Goal: Communication & Community: Answer question/provide support

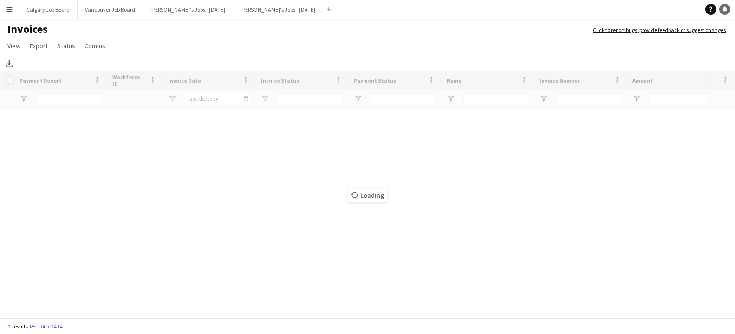
click at [722, 7] on icon "Notifications" at bounding box center [725, 9] width 6 height 6
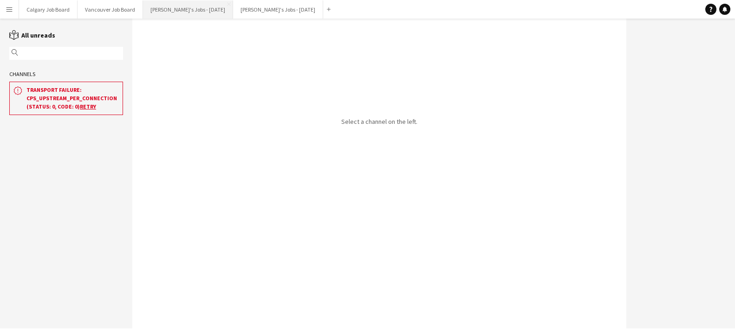
click at [175, 10] on button "Kirsten's Jobs - August 2025 Close" at bounding box center [188, 9] width 90 height 18
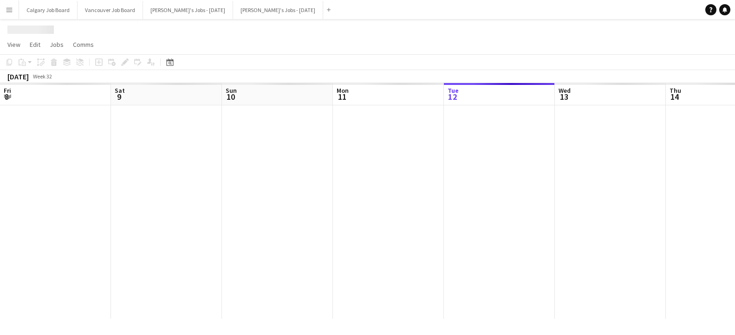
scroll to position [0, 319]
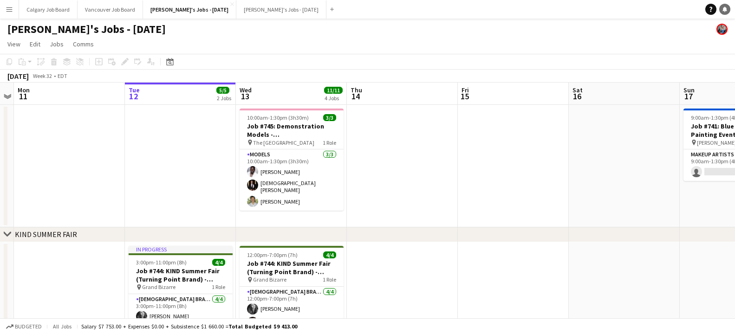
click at [725, 11] on icon "Notifications" at bounding box center [725, 9] width 6 height 6
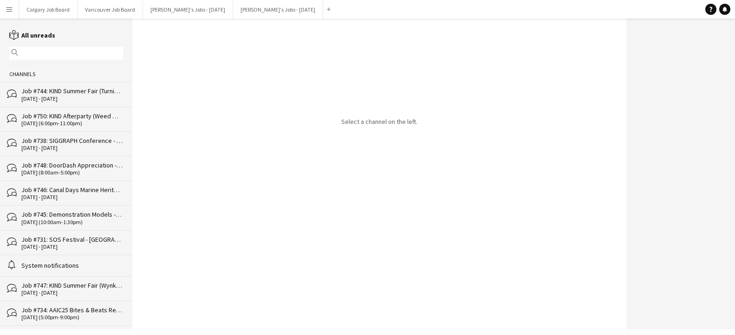
click at [95, 97] on div "[DATE] - [DATE]" at bounding box center [72, 99] width 102 height 6
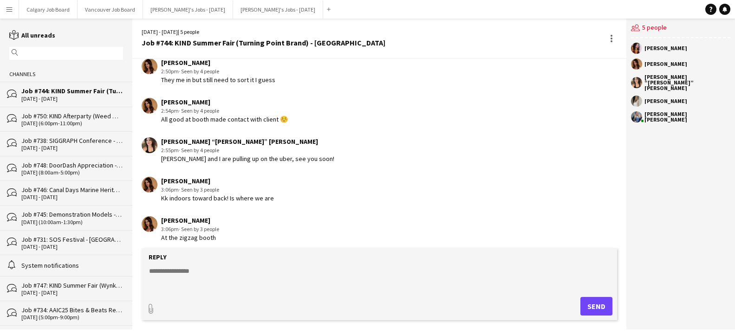
click at [91, 111] on div "bubbles Job #750: KIND Afterparty (Weed Me Brand) - [GEOGRAPHIC_DATA] [DATE] (6…" at bounding box center [66, 119] width 132 height 25
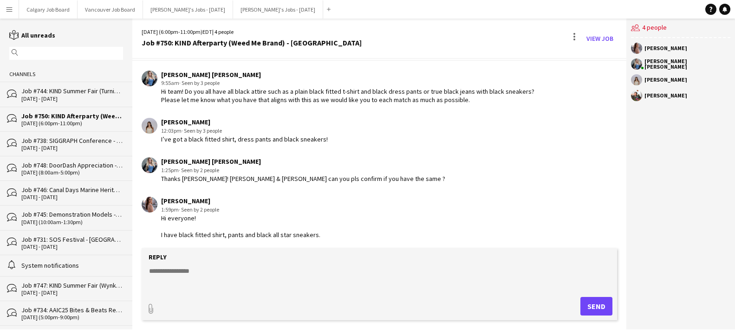
click at [86, 164] on div "Job #748: DoorDash Appreciation - [GEOGRAPHIC_DATA]" at bounding box center [72, 165] width 102 height 8
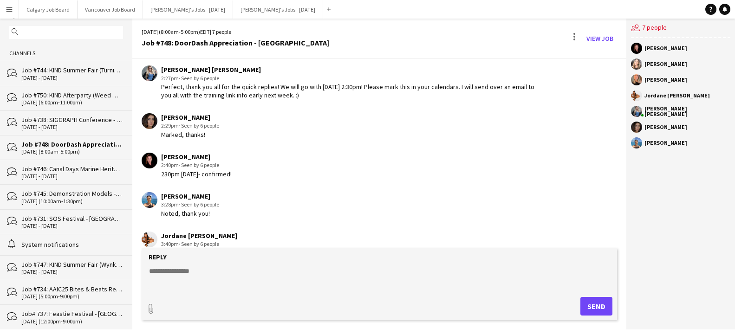
scroll to position [21, 0]
click at [100, 260] on div "Job #747: KIND Summer Fair (Wynk Brand) - [GEOGRAPHIC_DATA], Job #747: KIND Sum…" at bounding box center [72, 264] width 102 height 8
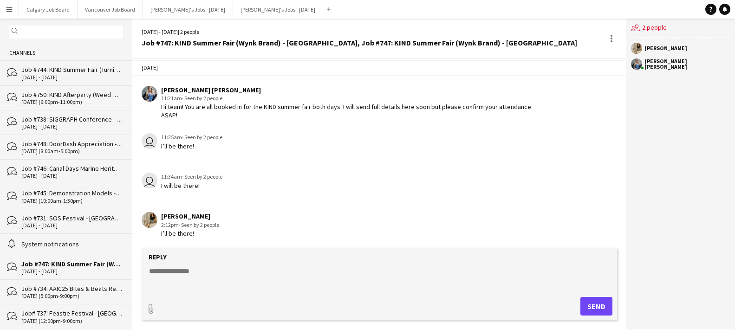
click at [97, 293] on div "[DATE] (5:00pm-9:00pm)" at bounding box center [72, 296] width 102 height 6
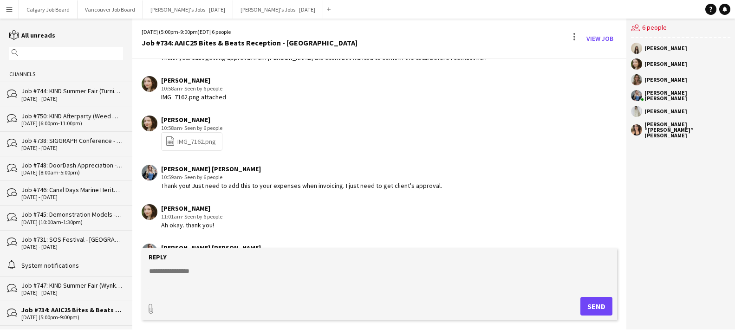
click at [93, 174] on div "[DATE] (8:00am-5:00pm)" at bounding box center [72, 172] width 102 height 6
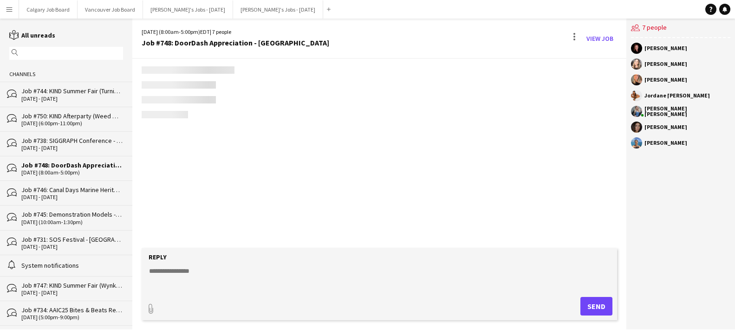
scroll to position [772, 0]
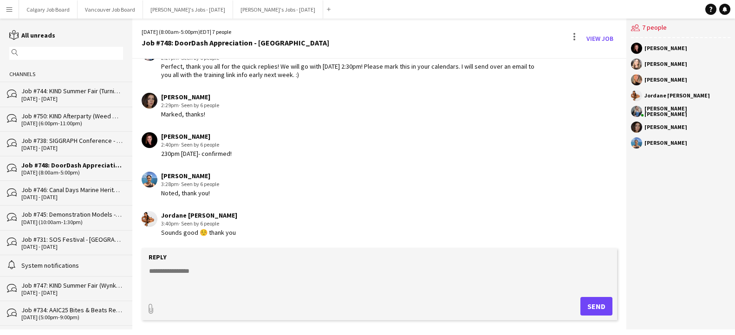
click at [186, 275] on textarea at bounding box center [381, 278] width 466 height 24
type textarea "*"
paste textarea "**********"
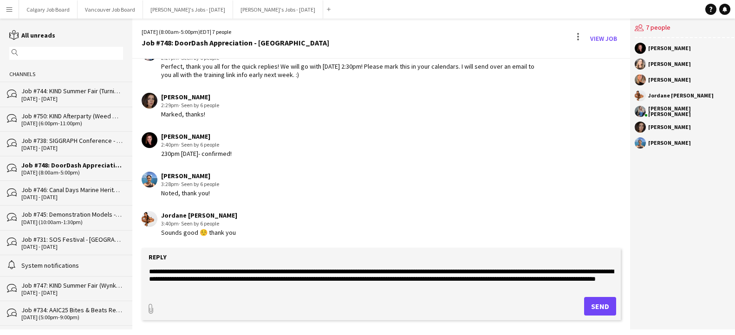
scroll to position [13, 0]
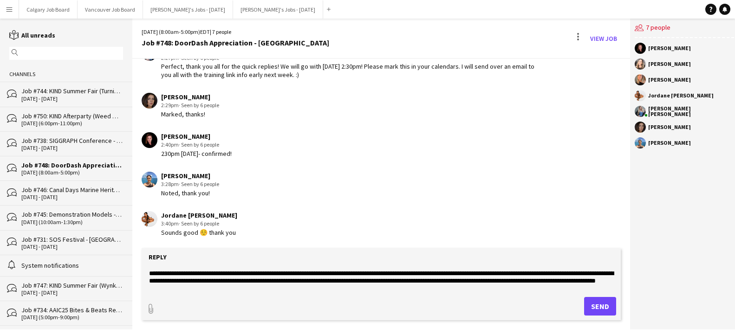
drag, startPoint x: 503, startPoint y: 280, endPoint x: 516, endPoint y: 289, distance: 16.4
click at [516, 289] on textarea "**********" at bounding box center [381, 278] width 466 height 24
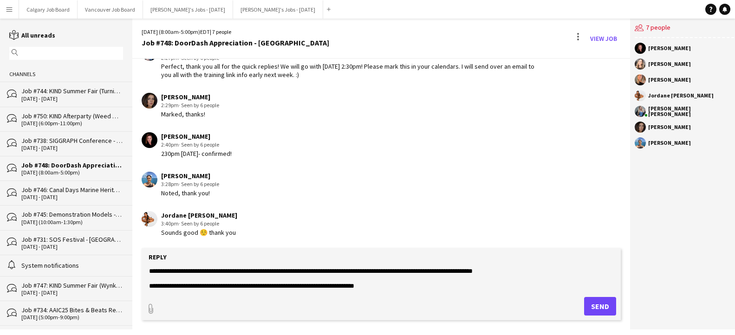
scroll to position [0, 0]
click at [444, 292] on form "**********" at bounding box center [381, 284] width 479 height 72
click at [434, 287] on textarea "**********" at bounding box center [381, 278] width 466 height 24
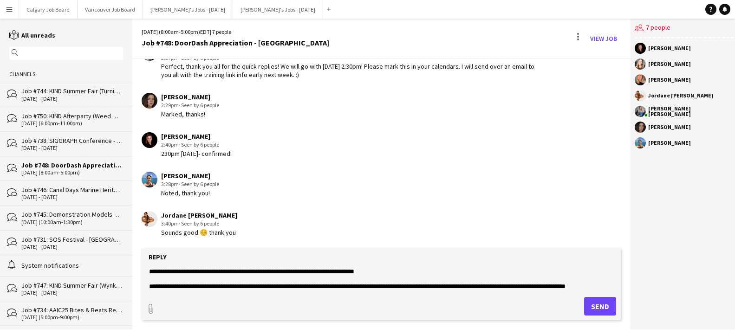
scroll to position [44, 0]
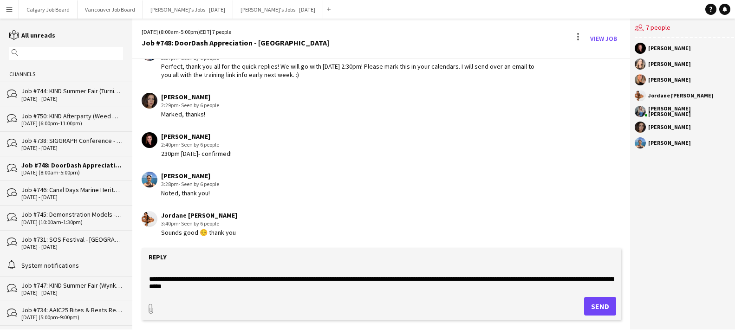
click at [173, 288] on textarea "**********" at bounding box center [381, 278] width 466 height 24
click at [149, 287] on textarea "**********" at bounding box center [381, 278] width 466 height 24
drag, startPoint x: 570, startPoint y: 279, endPoint x: 612, endPoint y: 278, distance: 42.3
click at [612, 278] on textarea "**********" at bounding box center [381, 278] width 466 height 24
click at [170, 286] on textarea "**********" at bounding box center [381, 278] width 466 height 24
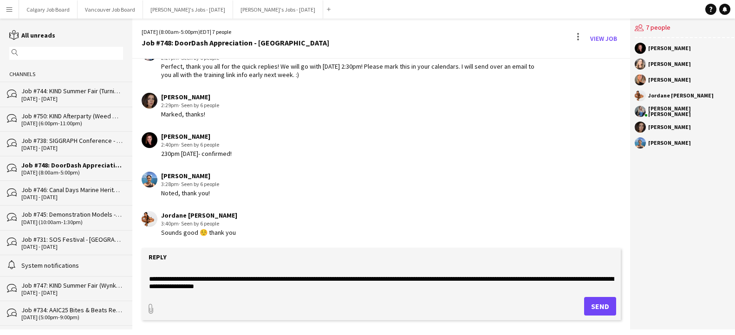
scroll to position [0, 0]
click at [272, 288] on textarea "**********" at bounding box center [381, 278] width 466 height 24
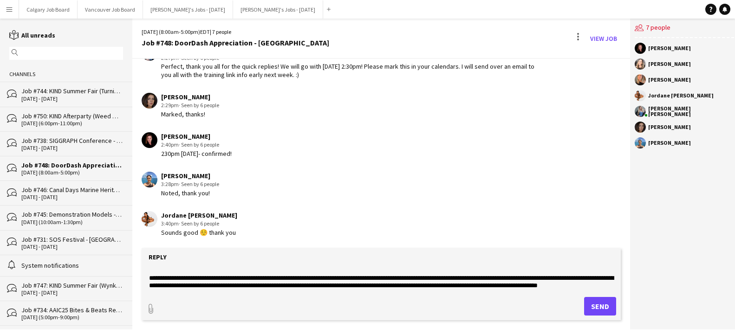
scroll to position [52, 0]
type textarea "**********"
click at [600, 301] on button "Send" at bounding box center [600, 306] width 32 height 19
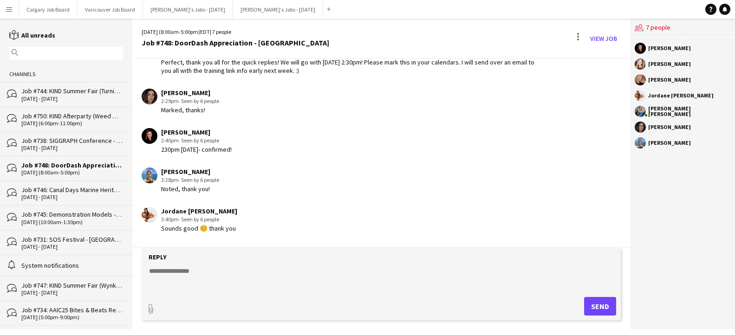
scroll to position [913, 0]
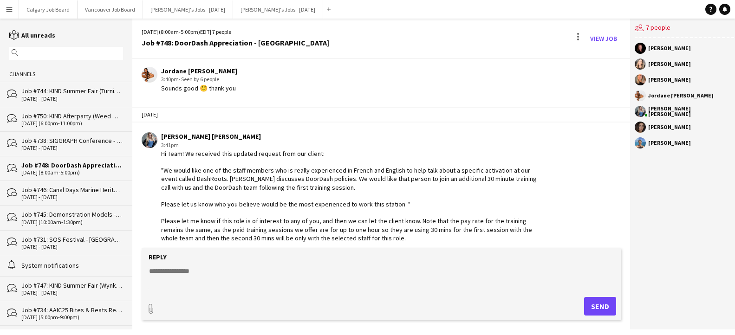
click at [91, 121] on div "[DATE] (6:00pm-11:00pm)" at bounding box center [72, 123] width 102 height 6
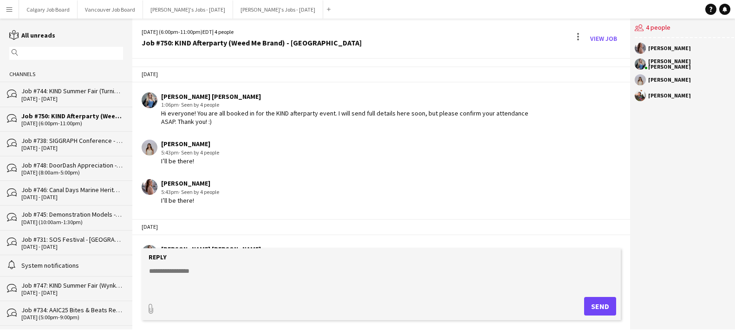
scroll to position [327, 0]
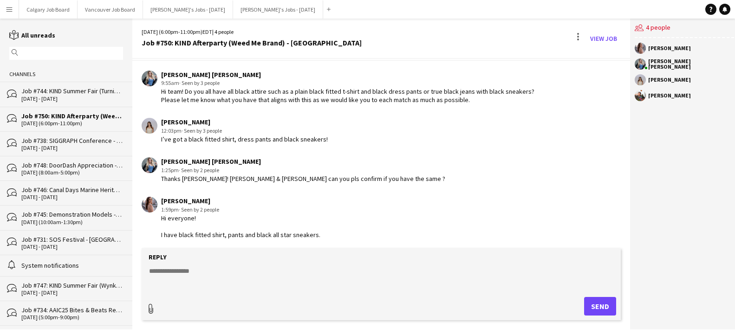
type input "**********"
click at [211, 270] on textarea at bounding box center [381, 277] width 466 height 24
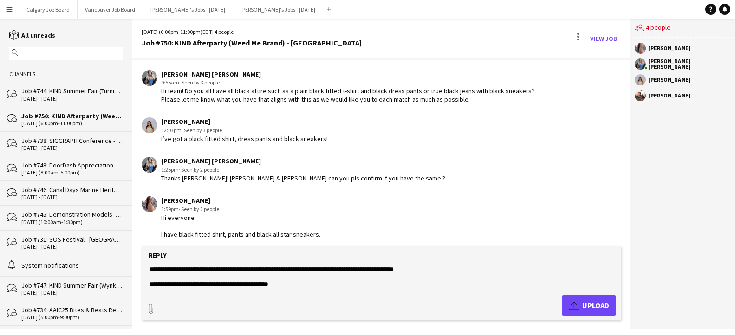
type textarea "**********"
click at [592, 303] on span "Upload Upload" at bounding box center [589, 305] width 40 height 11
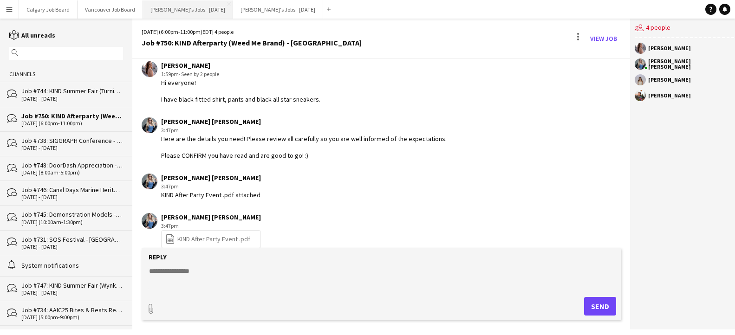
scroll to position [0, 0]
click at [179, 11] on button "[PERSON_NAME]'s Jobs - [DATE] Close" at bounding box center [188, 9] width 90 height 18
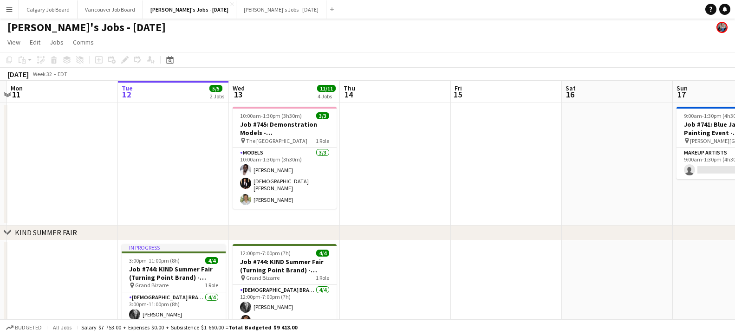
scroll to position [1, 0]
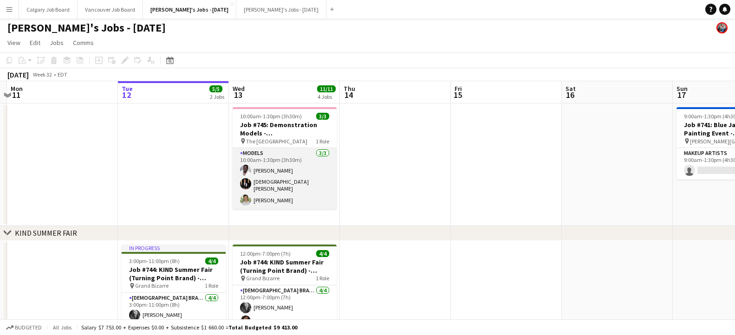
click at [252, 180] on app-card-role "Models [DATE] 10:00am-1:30pm (3h30m) [PERSON_NAME] [PERSON_NAME] [PERSON_NAME]" at bounding box center [285, 178] width 104 height 61
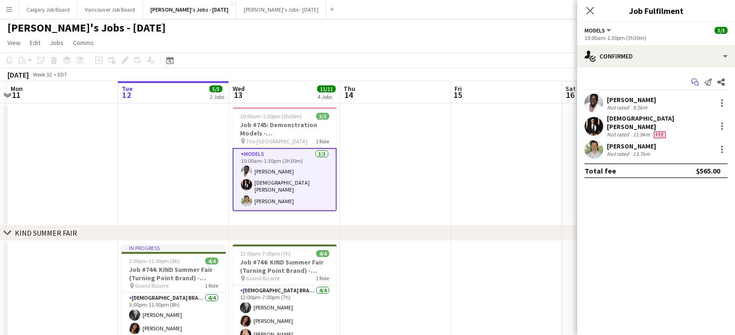
click at [697, 80] on icon "Start chat" at bounding box center [694, 81] width 7 height 7
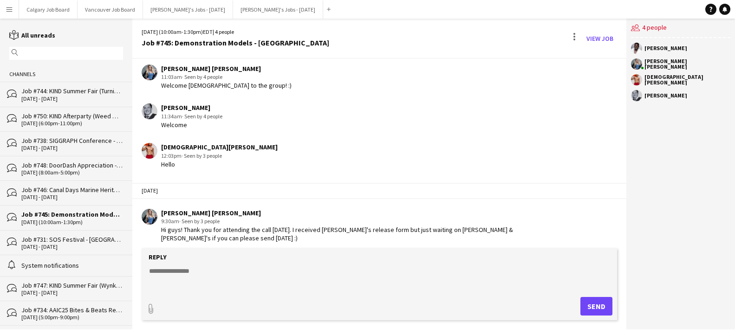
click at [305, 261] on div "Reply" at bounding box center [379, 257] width 466 height 8
click at [305, 268] on textarea at bounding box center [381, 278] width 466 height 24
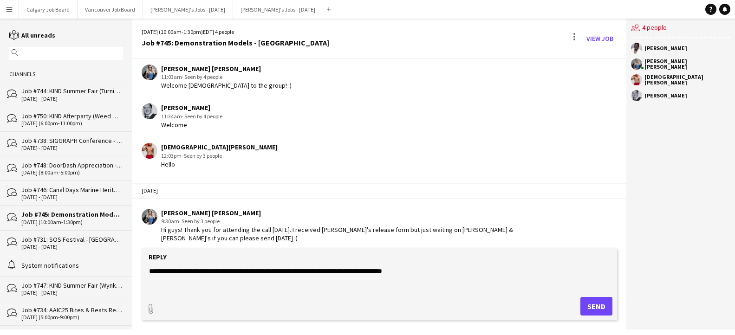
click at [267, 272] on textarea "**********" at bounding box center [381, 278] width 466 height 24
type textarea "**********"
click at [598, 304] on button "Send" at bounding box center [596, 306] width 32 height 19
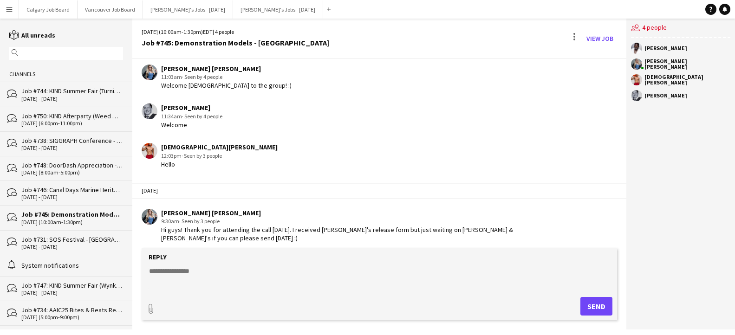
scroll to position [1195, 0]
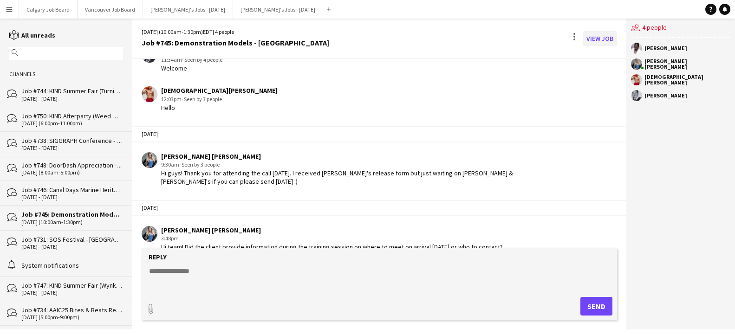
click at [601, 38] on link "View Job" at bounding box center [600, 38] width 34 height 15
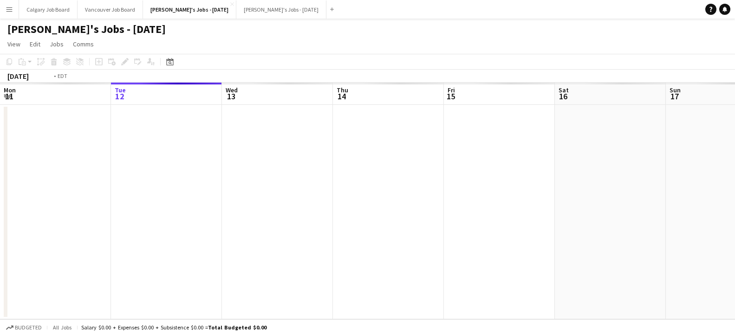
scroll to position [0, 319]
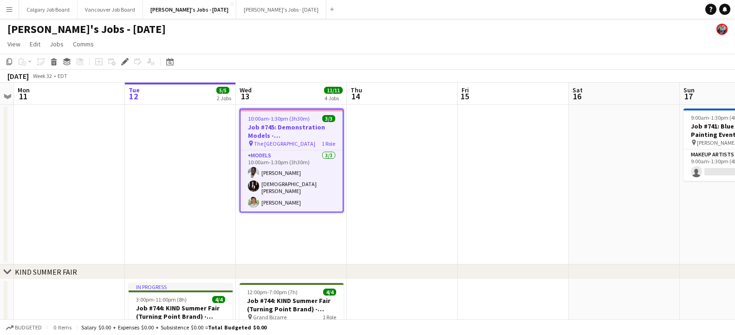
click at [291, 144] on span "The [GEOGRAPHIC_DATA]" at bounding box center [284, 143] width 61 height 7
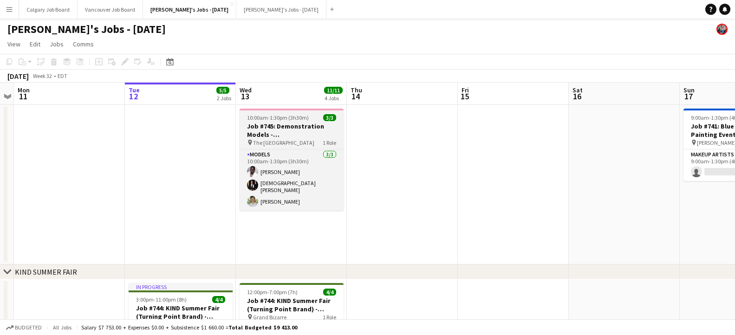
click at [289, 144] on span "The [GEOGRAPHIC_DATA]" at bounding box center [283, 142] width 61 height 7
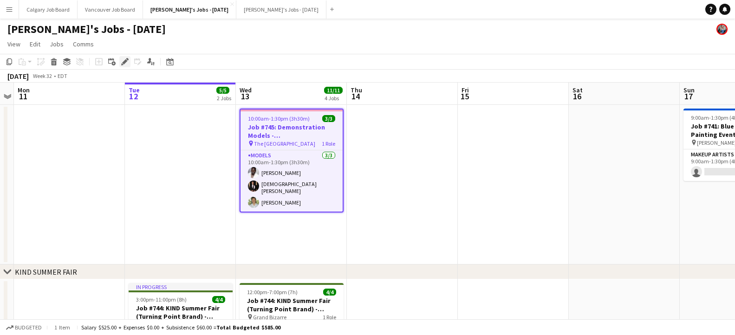
click at [122, 58] on icon "Edit" at bounding box center [124, 61] width 7 height 7
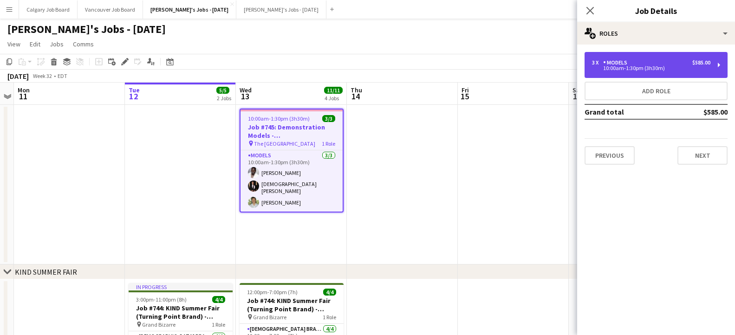
click at [681, 64] on div "3 x Models $585.00" at bounding box center [651, 62] width 118 height 6
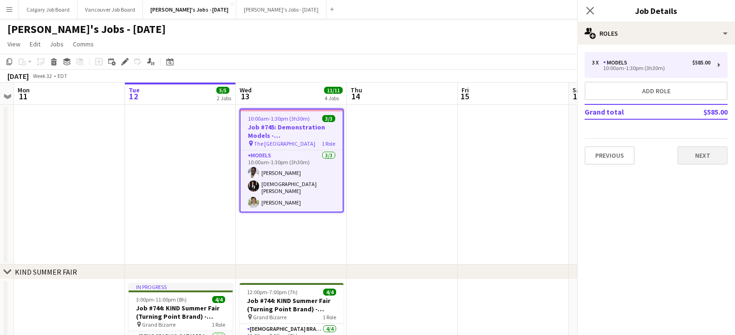
click at [702, 156] on button "Next" at bounding box center [702, 155] width 50 height 19
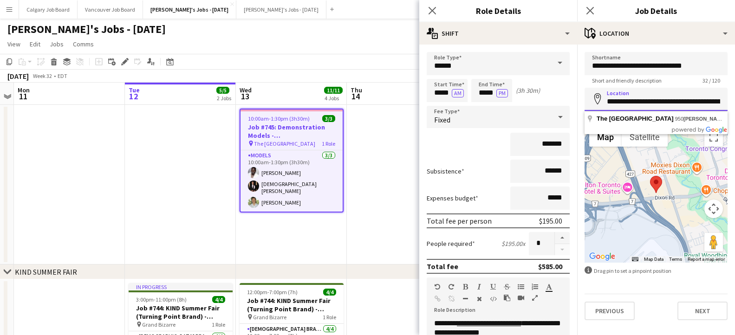
drag, startPoint x: 604, startPoint y: 101, endPoint x: 689, endPoint y: 101, distance: 85.4
click at [254, 50] on app-page-menu "View Day view expanded Day view collapsed Month view Date picker Jump to [DATE]…" at bounding box center [367, 45] width 735 height 18
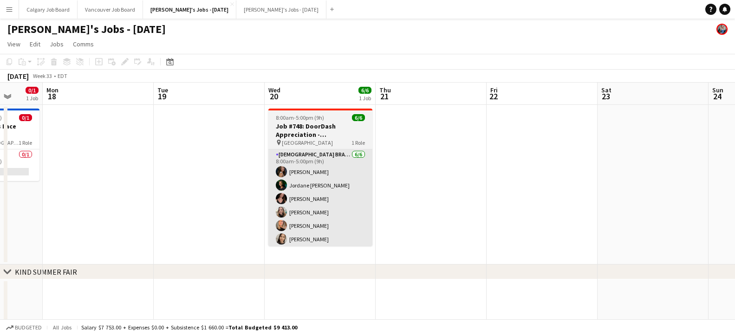
scroll to position [0, 287]
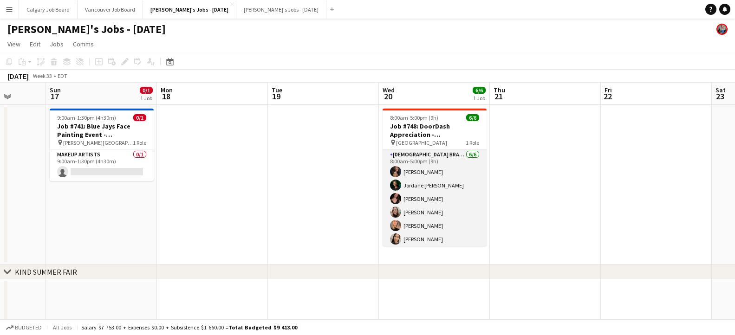
click at [452, 174] on app-card-role "[DEMOGRAPHIC_DATA] Brand Ambassadors [DATE] 8:00am-5:00pm (9h) [PERSON_NAME] [P…" at bounding box center [434, 198] width 104 height 99
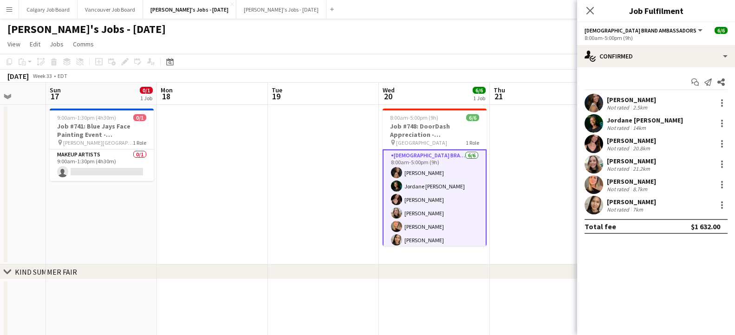
click at [520, 66] on app-toolbar "Copy Paste Paste Command V Paste with crew Command Shift V Paste linked Job [GE…" at bounding box center [367, 62] width 735 height 16
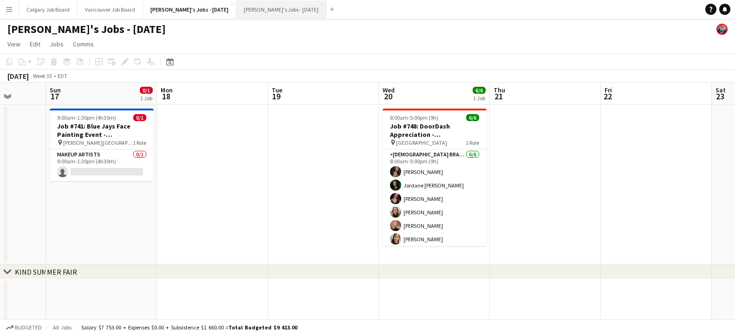
click at [262, 14] on button "[PERSON_NAME]'s Jobs - [DATE] Close" at bounding box center [281, 9] width 90 height 18
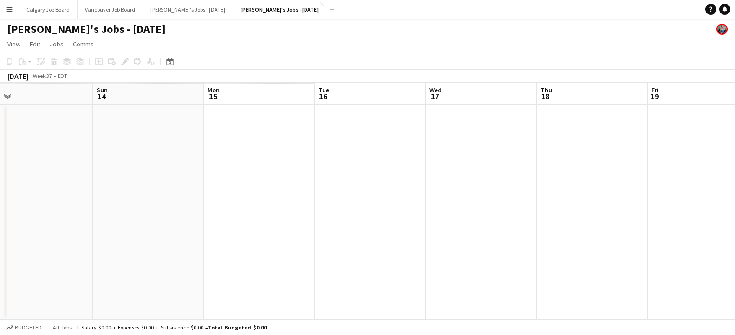
scroll to position [0, 233]
click at [9, 8] on app-icon "Menu" at bounding box center [9, 9] width 7 height 7
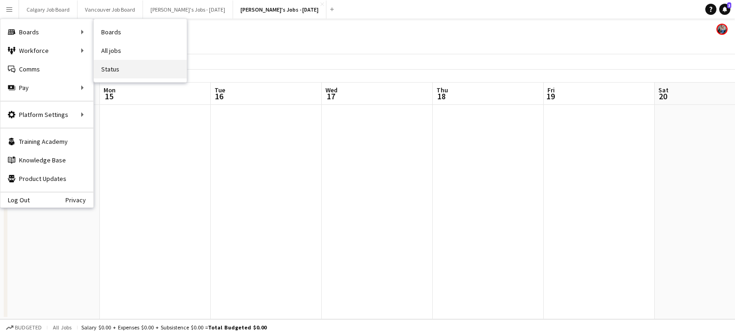
click at [121, 68] on link "Status" at bounding box center [140, 69] width 93 height 19
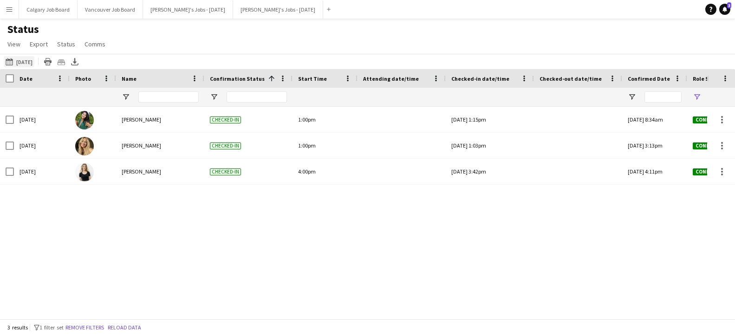
click at [21, 63] on button "[DATE] to [DATE] [DATE]" at bounding box center [19, 61] width 31 height 11
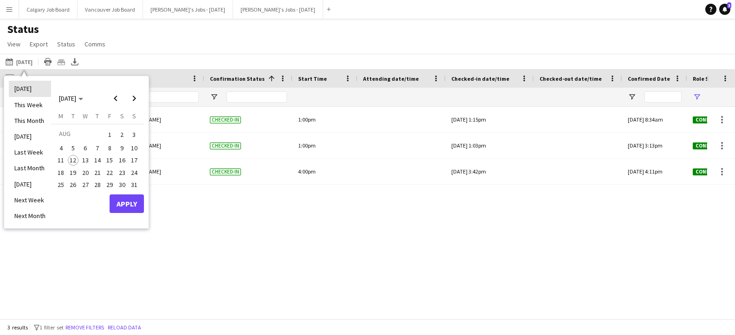
click at [26, 89] on li "[DATE]" at bounding box center [30, 89] width 42 height 16
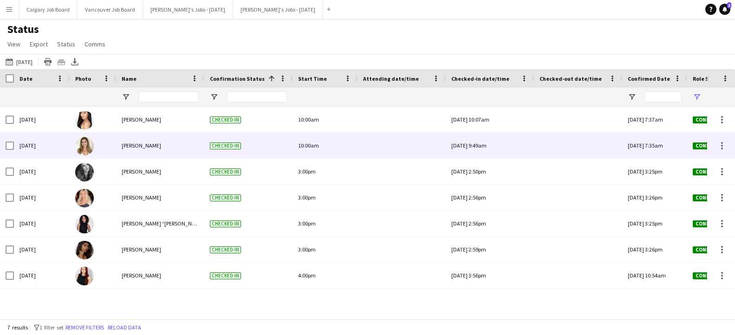
scroll to position [0, 16]
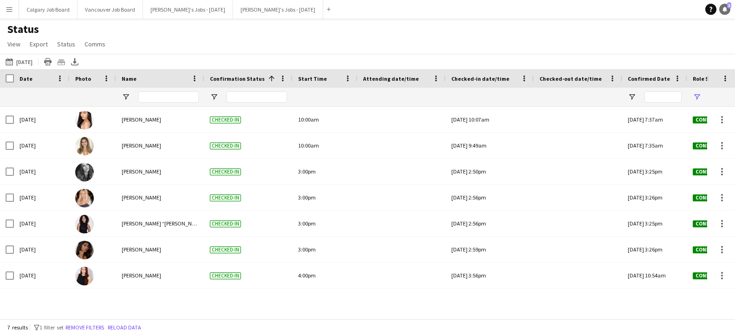
click at [719, 10] on link "Notifications 3" at bounding box center [724, 9] width 11 height 11
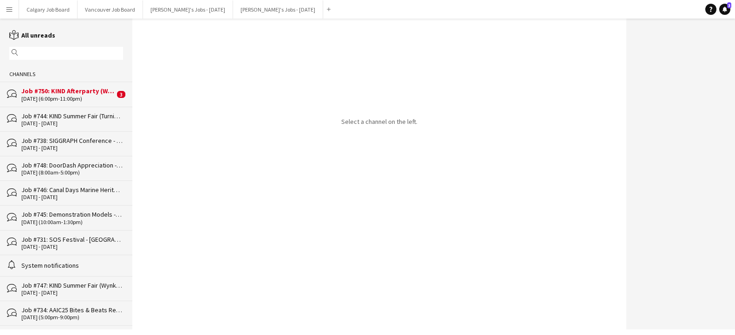
click at [104, 90] on div "Job #750: KIND Afterparty (Weed Me Brand) - [GEOGRAPHIC_DATA]" at bounding box center [67, 91] width 93 height 8
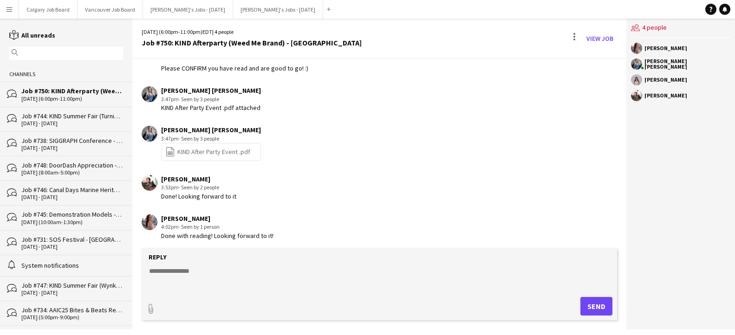
click at [194, 280] on textarea at bounding box center [381, 278] width 466 height 24
type textarea "**********"
click at [594, 305] on button "Send" at bounding box center [596, 306] width 32 height 19
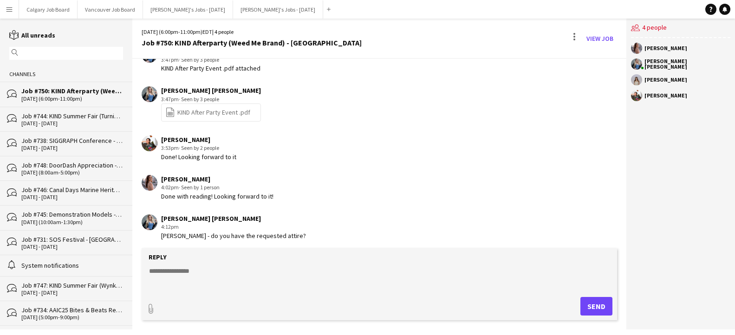
click at [52, 119] on div "Job #744: KIND Summer Fair (Turning Point Brand) - [GEOGRAPHIC_DATA]" at bounding box center [72, 116] width 102 height 8
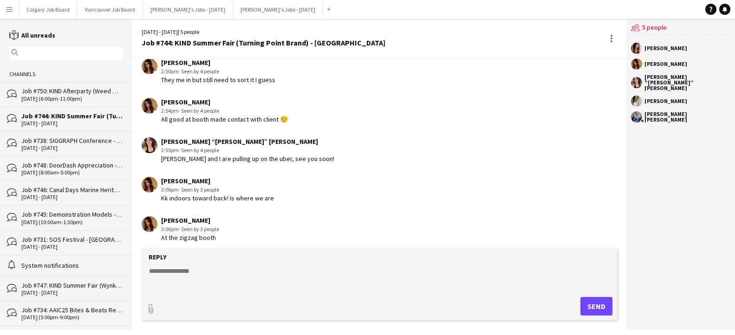
click at [103, 147] on div "[DATE] - [DATE]" at bounding box center [72, 148] width 102 height 6
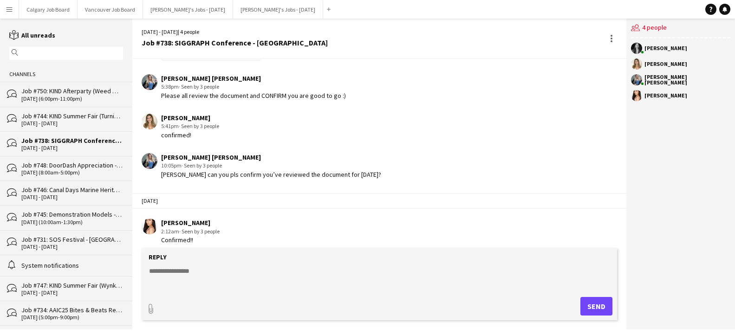
click at [85, 163] on div "Job #748: DoorDash Appreciation - [GEOGRAPHIC_DATA]" at bounding box center [72, 165] width 102 height 8
